Goal: Transaction & Acquisition: Subscribe to service/newsletter

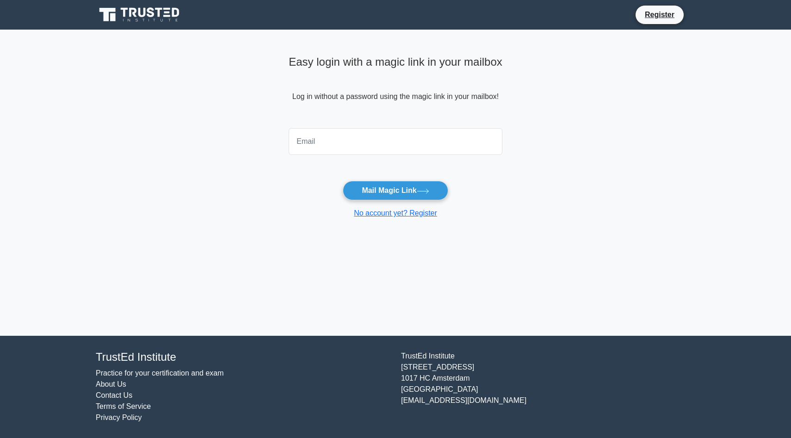
click at [153, 17] on icon at bounding box center [140, 15] width 89 height 18
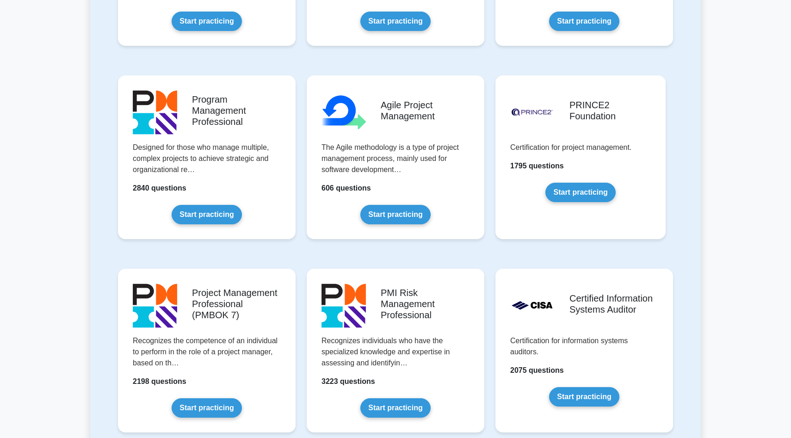
scroll to position [518, 0]
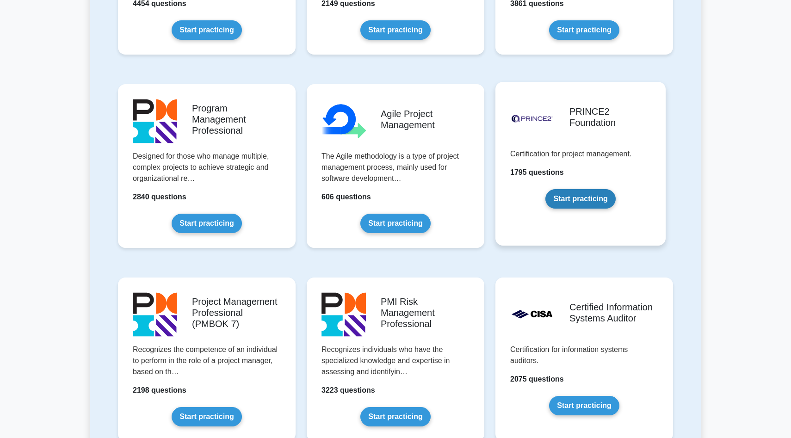
click at [584, 204] on link "Start practicing" at bounding box center [580, 198] width 70 height 19
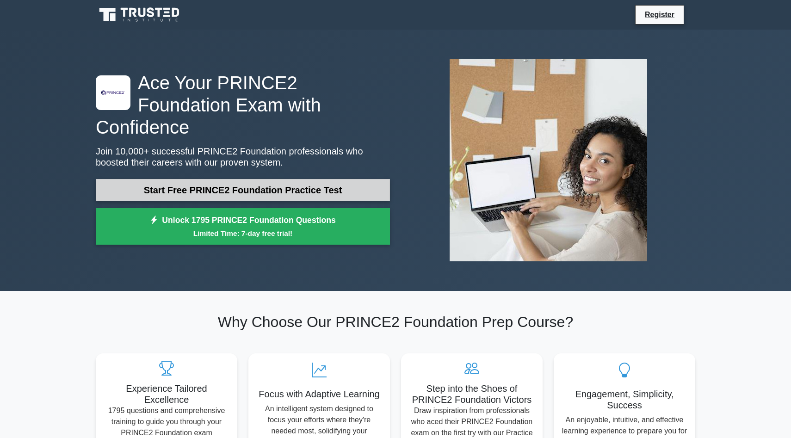
click at [246, 184] on link "Start Free PRINCE2 Foundation Practice Test" at bounding box center [243, 190] width 294 height 22
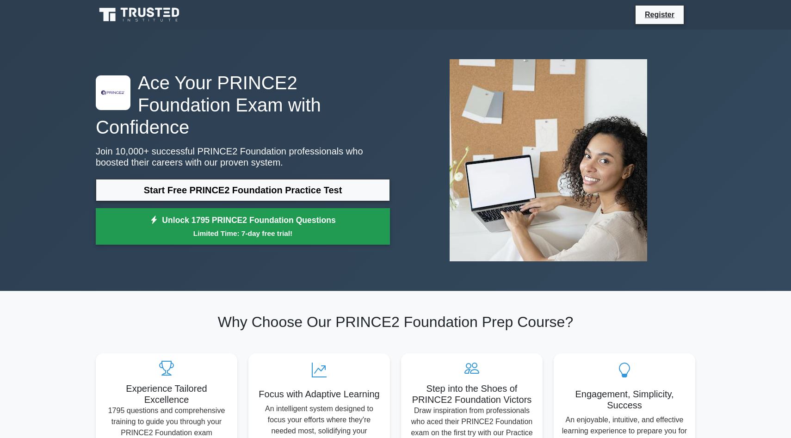
click at [197, 228] on small "Limited Time: 7-day free trial!" at bounding box center [242, 233] width 271 height 11
